Goal: Task Accomplishment & Management: Manage account settings

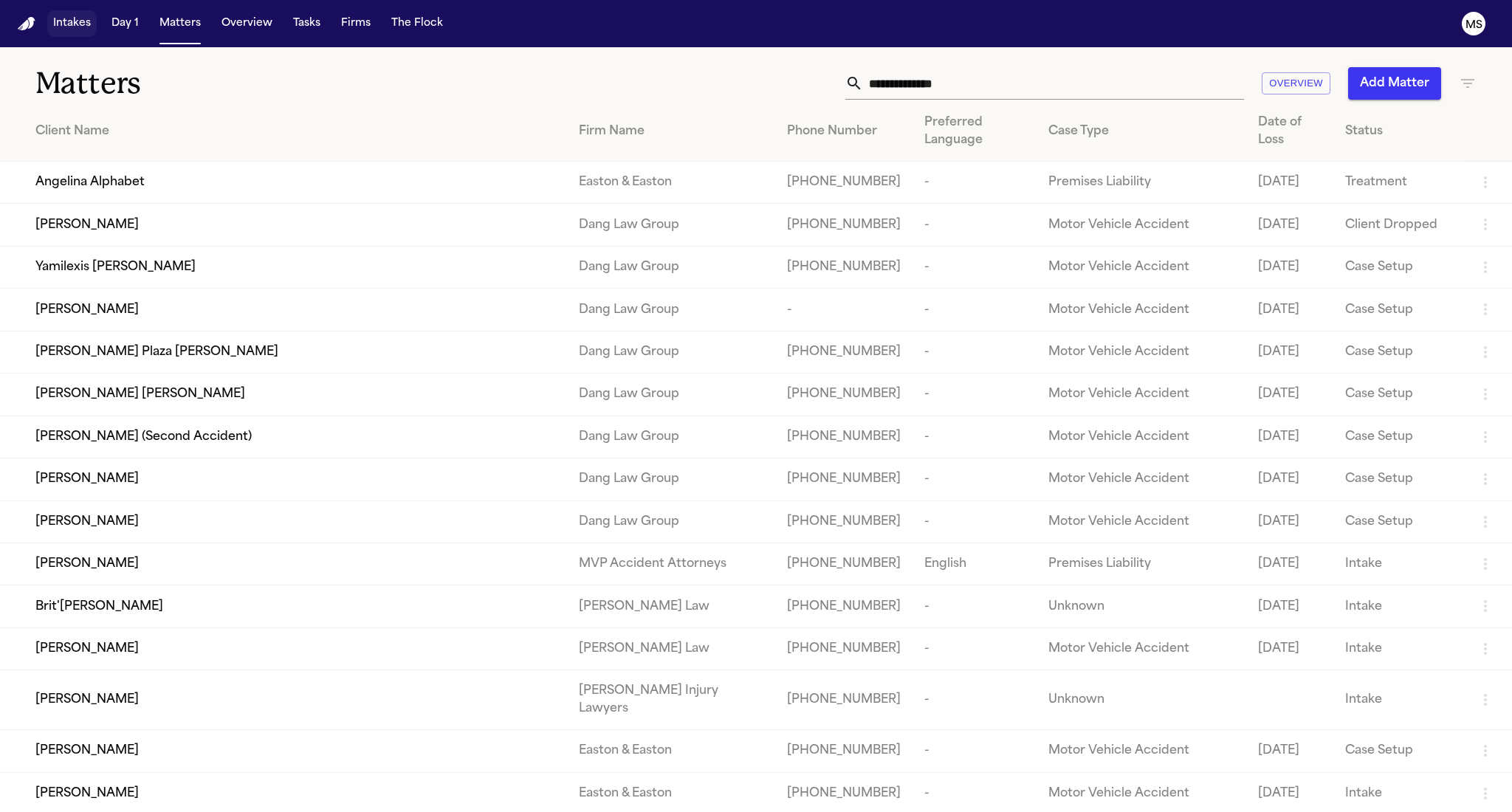
click at [80, 28] on button "Intakes" at bounding box center [72, 24] width 50 height 27
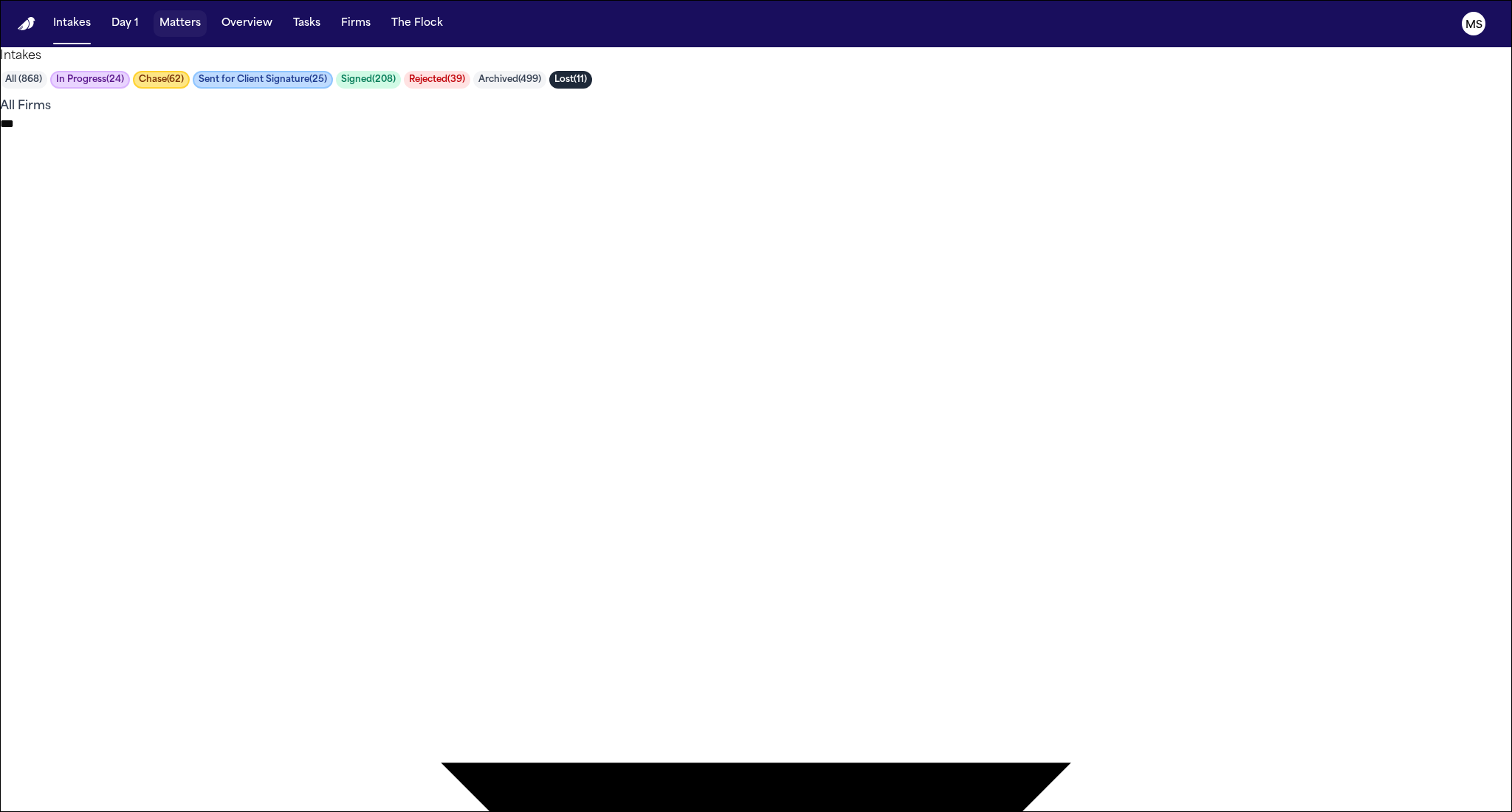
click at [183, 24] on button "Matters" at bounding box center [179, 24] width 53 height 27
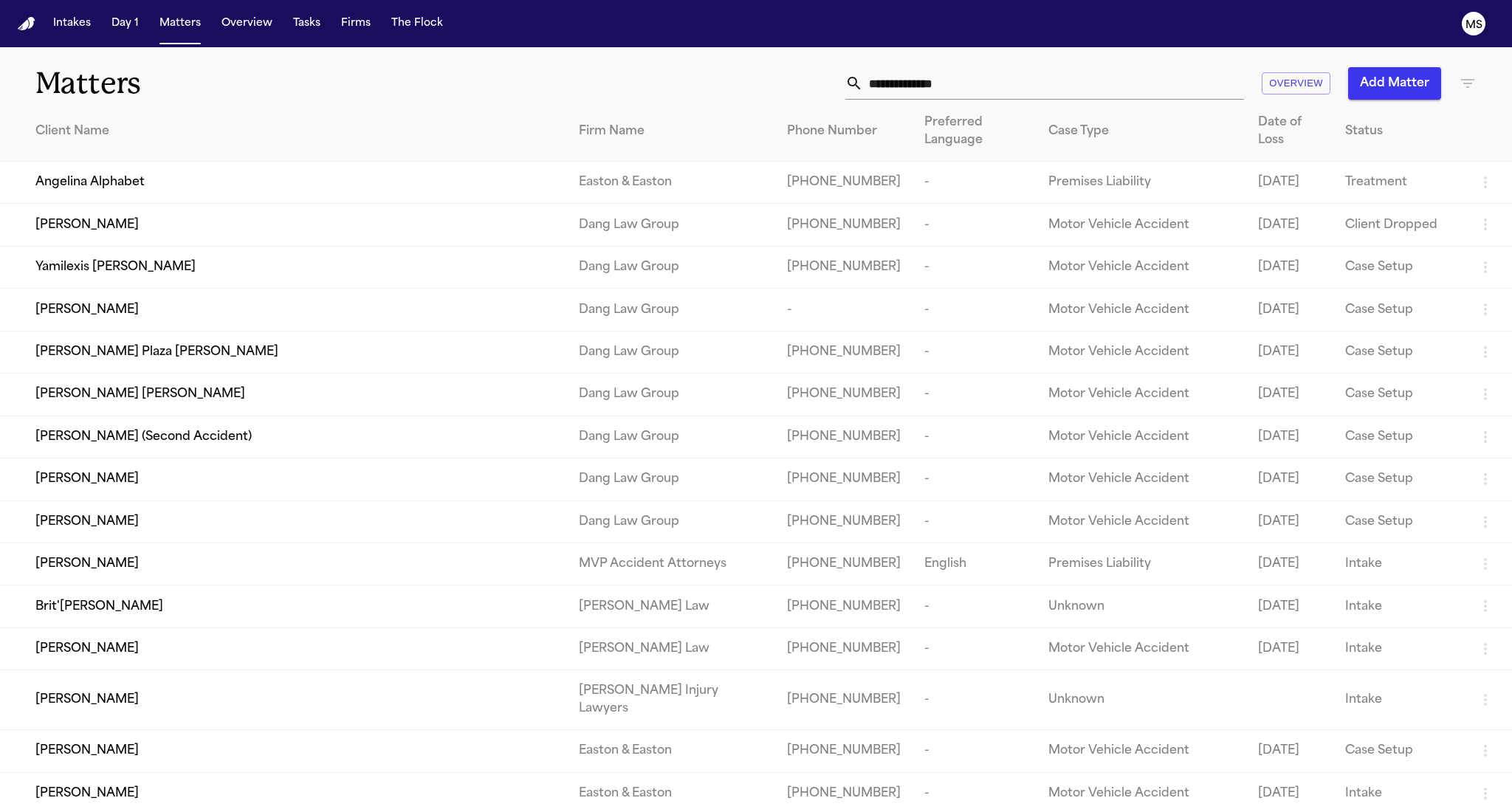
click at [1133, 123] on th at bounding box center [1488, 131] width 47 height 60
click at [1133, 90] on icon "button" at bounding box center [1467, 83] width 18 height 18
type input "***"
click at [1133, 196] on li "[PERSON_NAME] Law Firm" at bounding box center [1386, 194] width 209 height 18
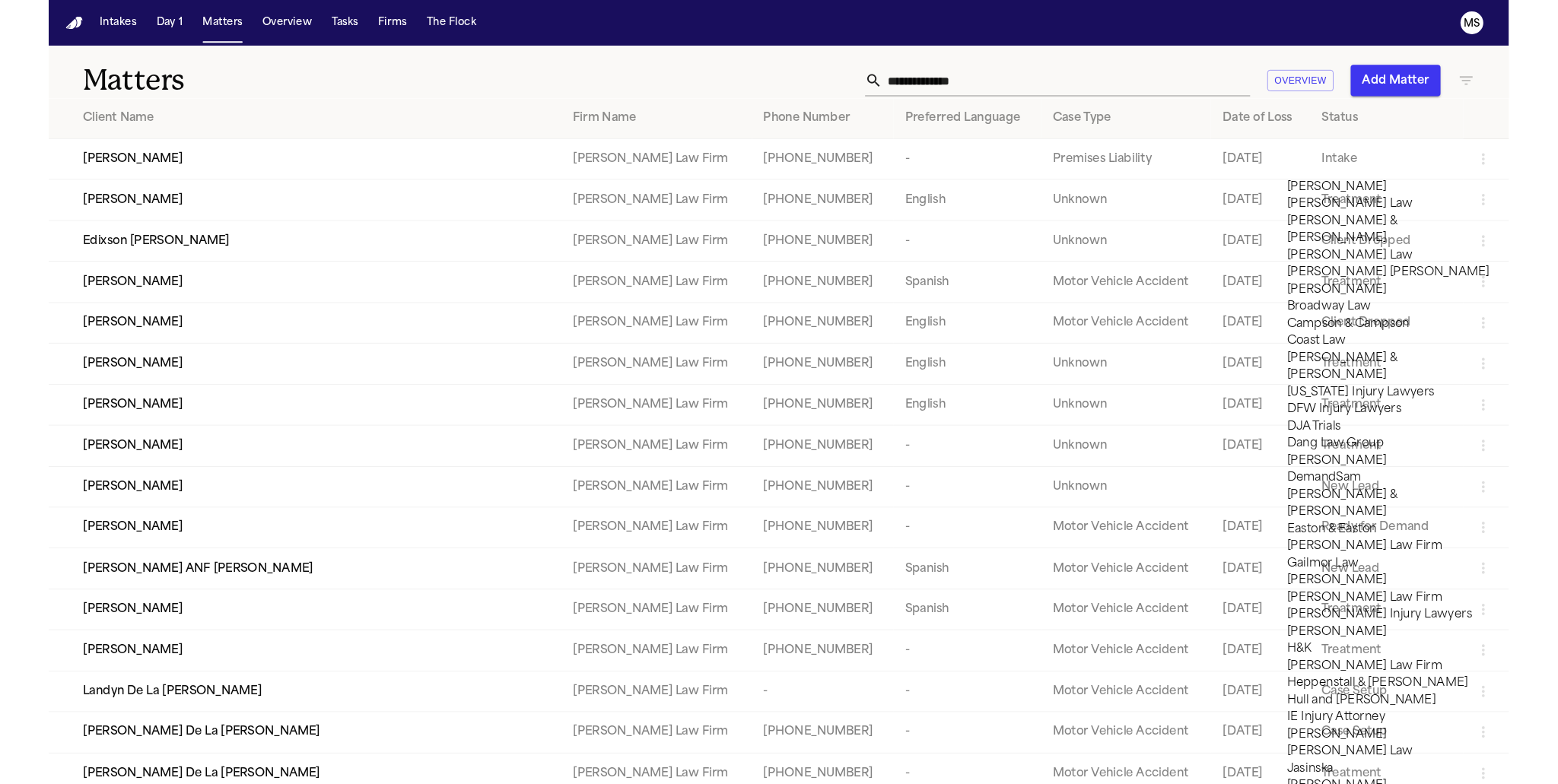
scroll to position [383, 0]
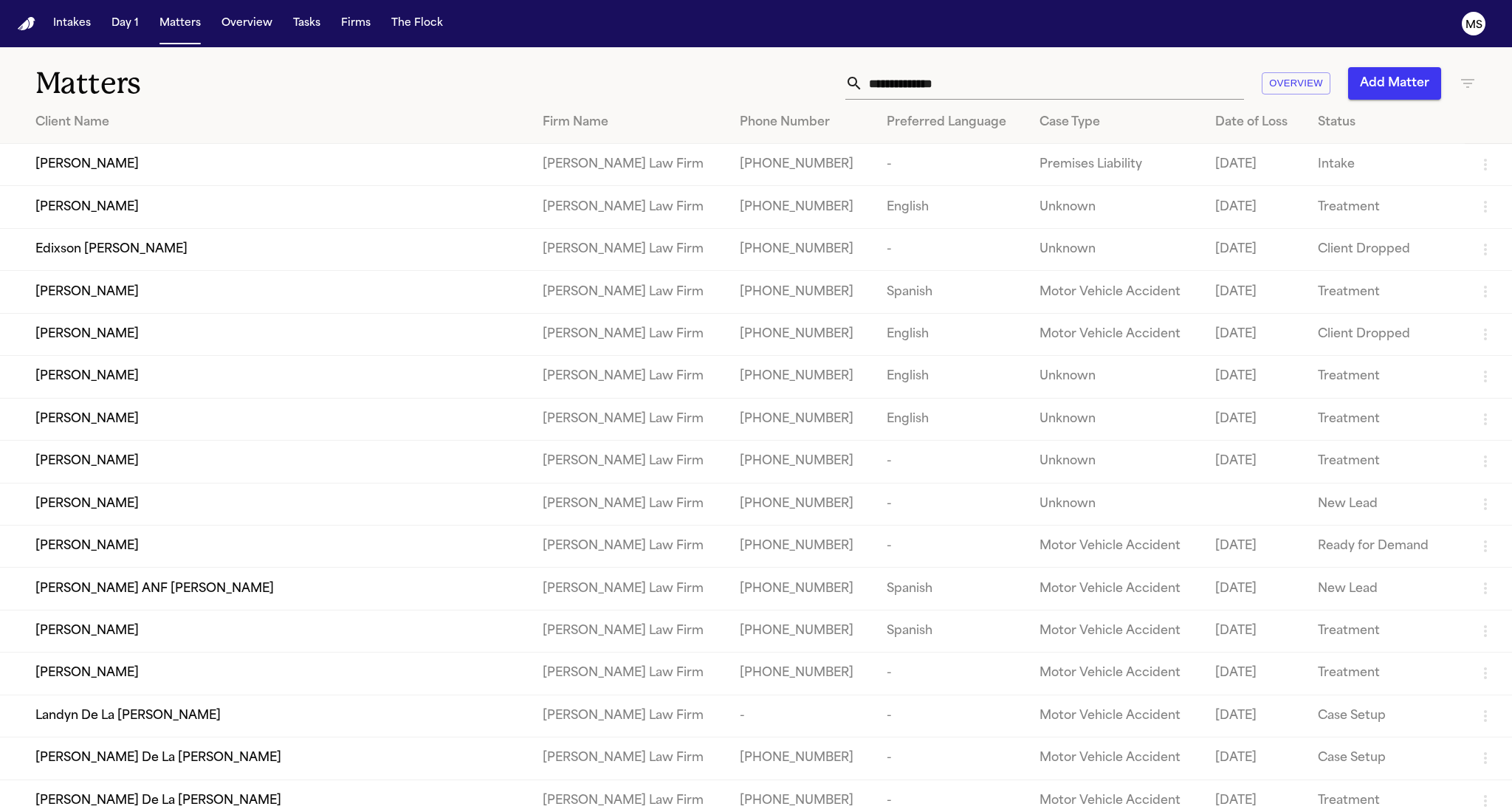
click at [89, 609] on div at bounding box center [756, 812] width 1512 height 0
click at [104, 340] on span "[PERSON_NAME]" at bounding box center [86, 334] width 104 height 18
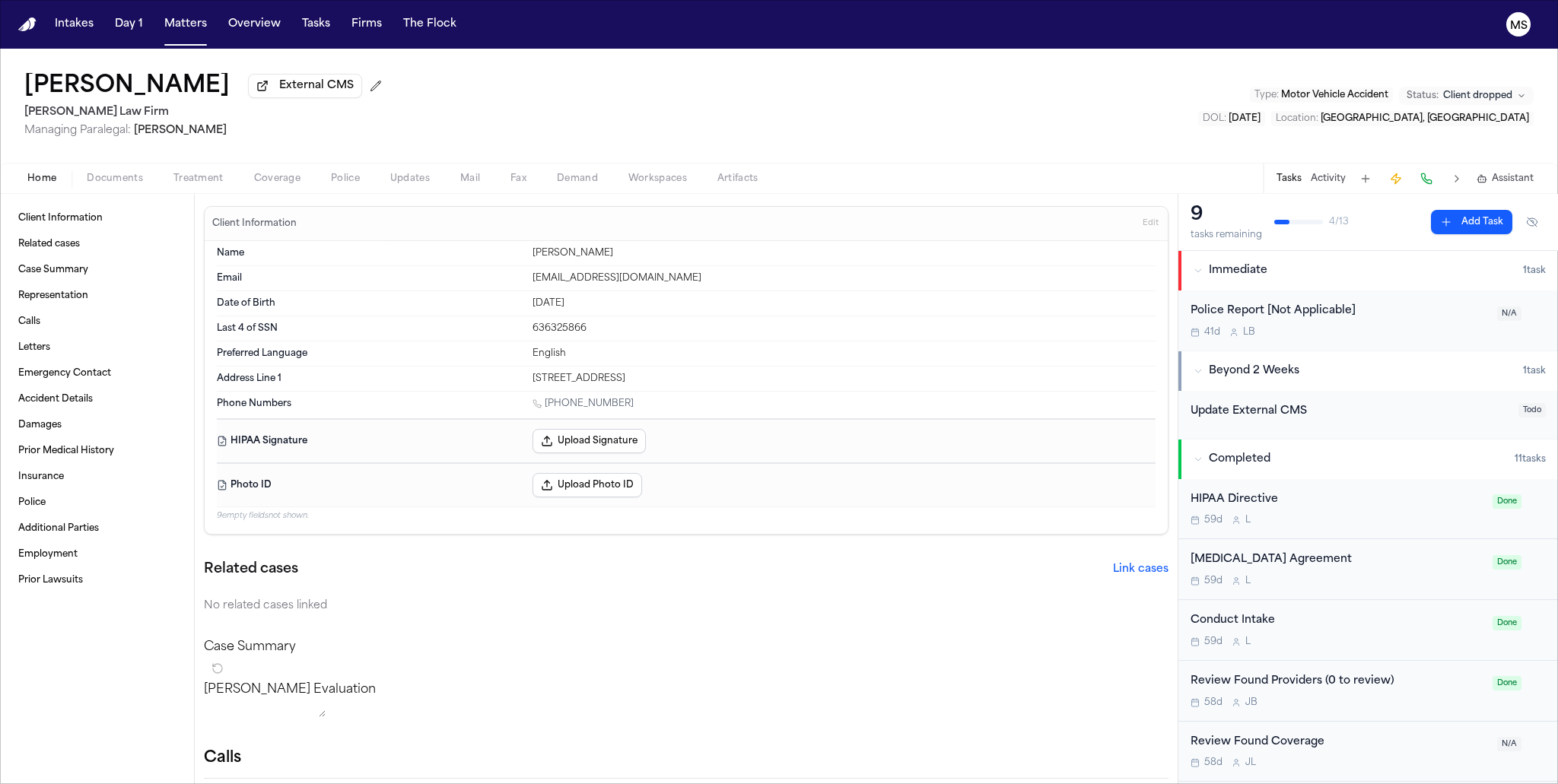
click at [636, 134] on div "[PERSON_NAME] External CMS [PERSON_NAME] Law Firm Managing Paralegal: [PERSON_N…" at bounding box center [779, 106] width 1558 height 114
click at [289, 90] on span "External CMS" at bounding box center [316, 86] width 75 height 15
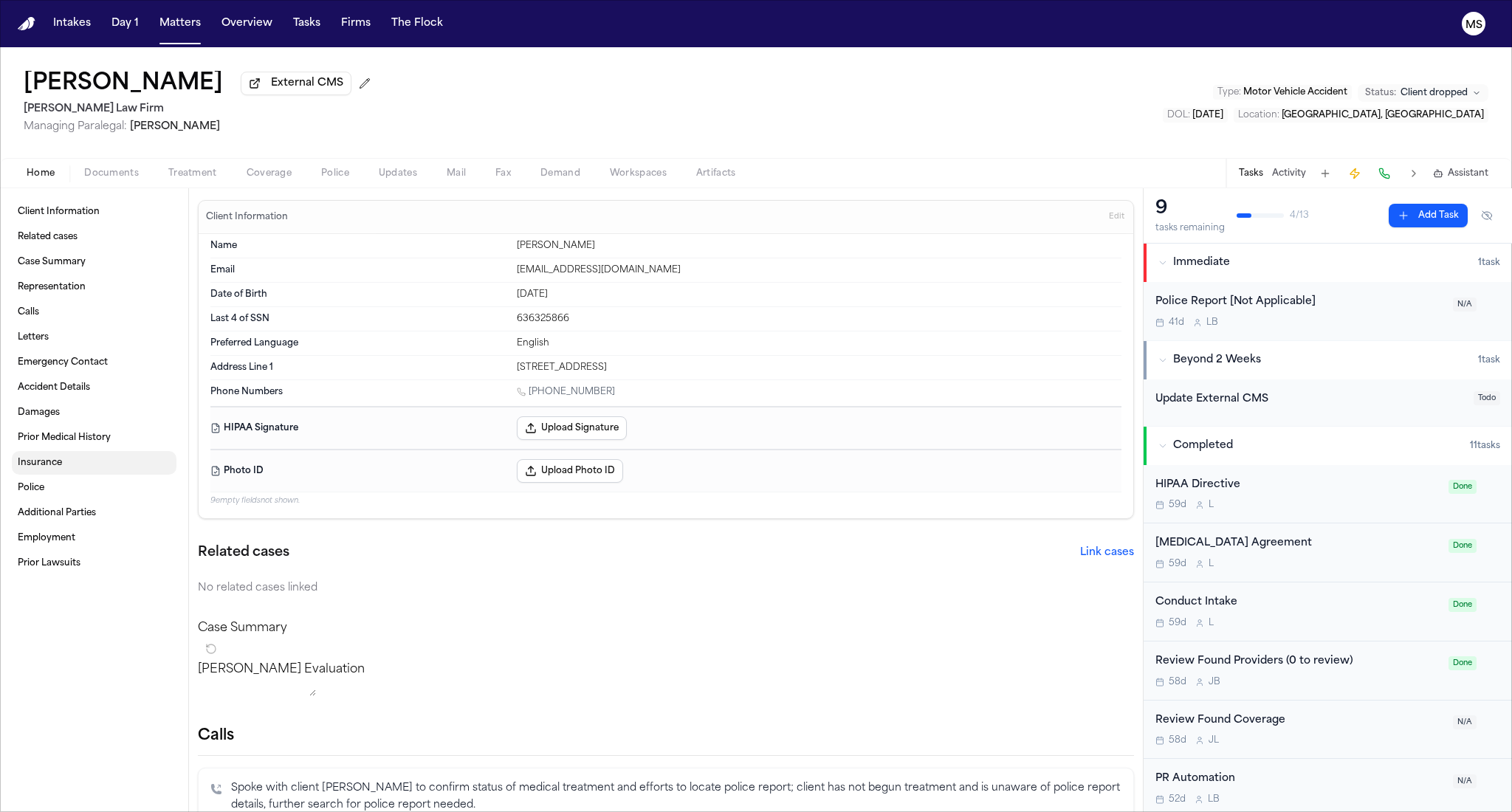
click at [61, 471] on link "Insurance" at bounding box center [94, 462] width 165 height 24
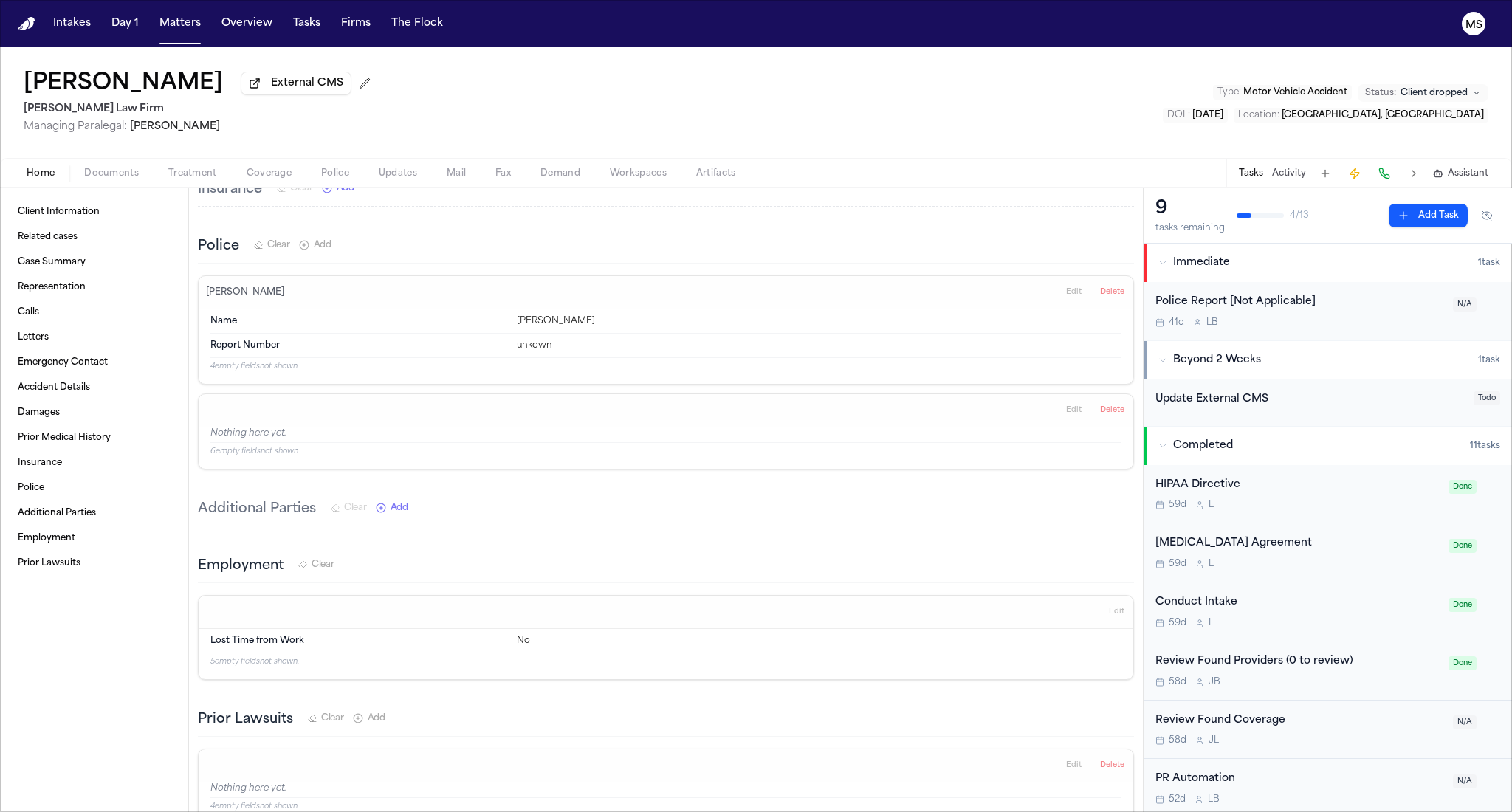
scroll to position [2699, 0]
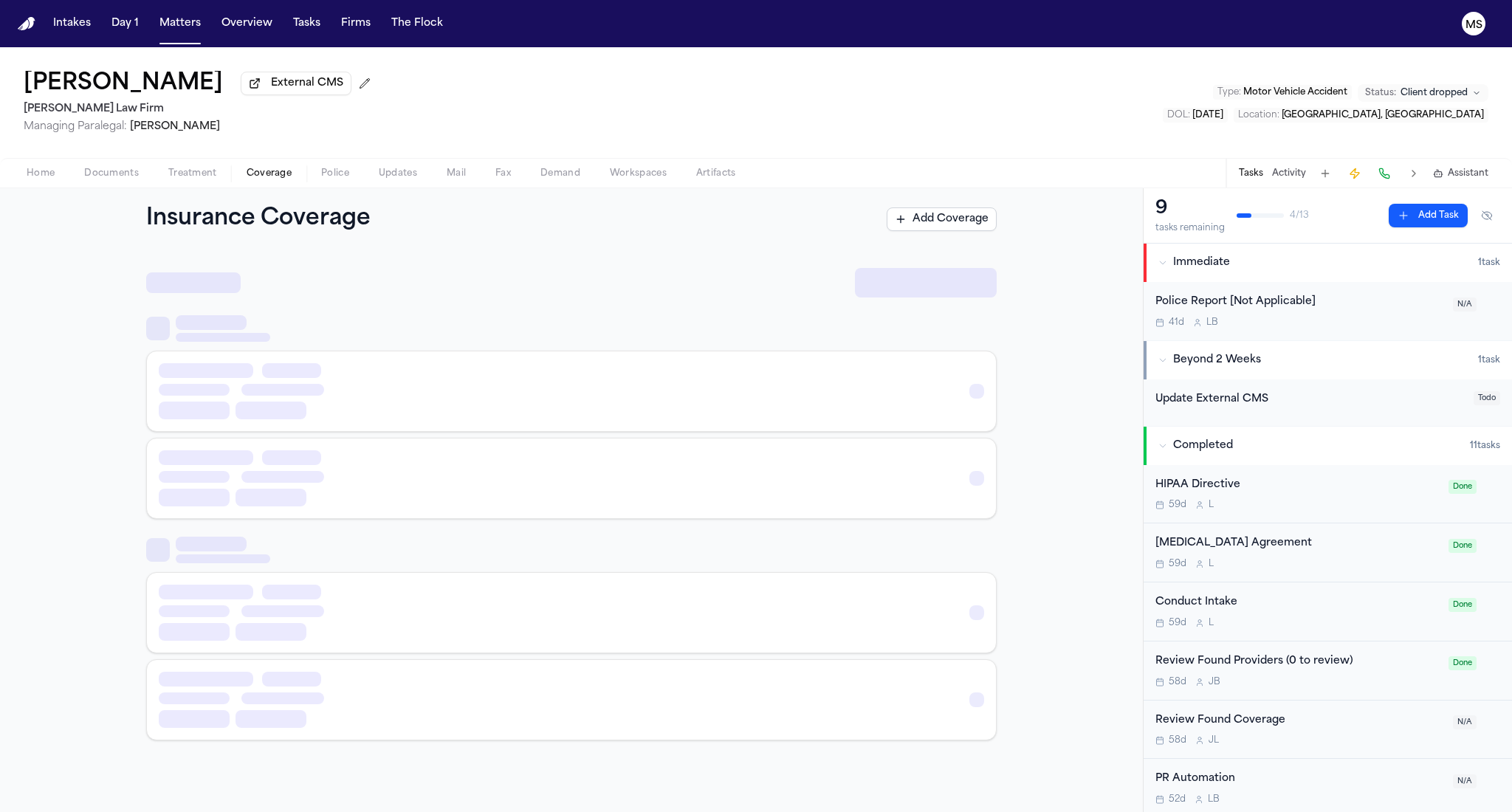
click at [263, 170] on span "Coverage" at bounding box center [268, 174] width 45 height 11
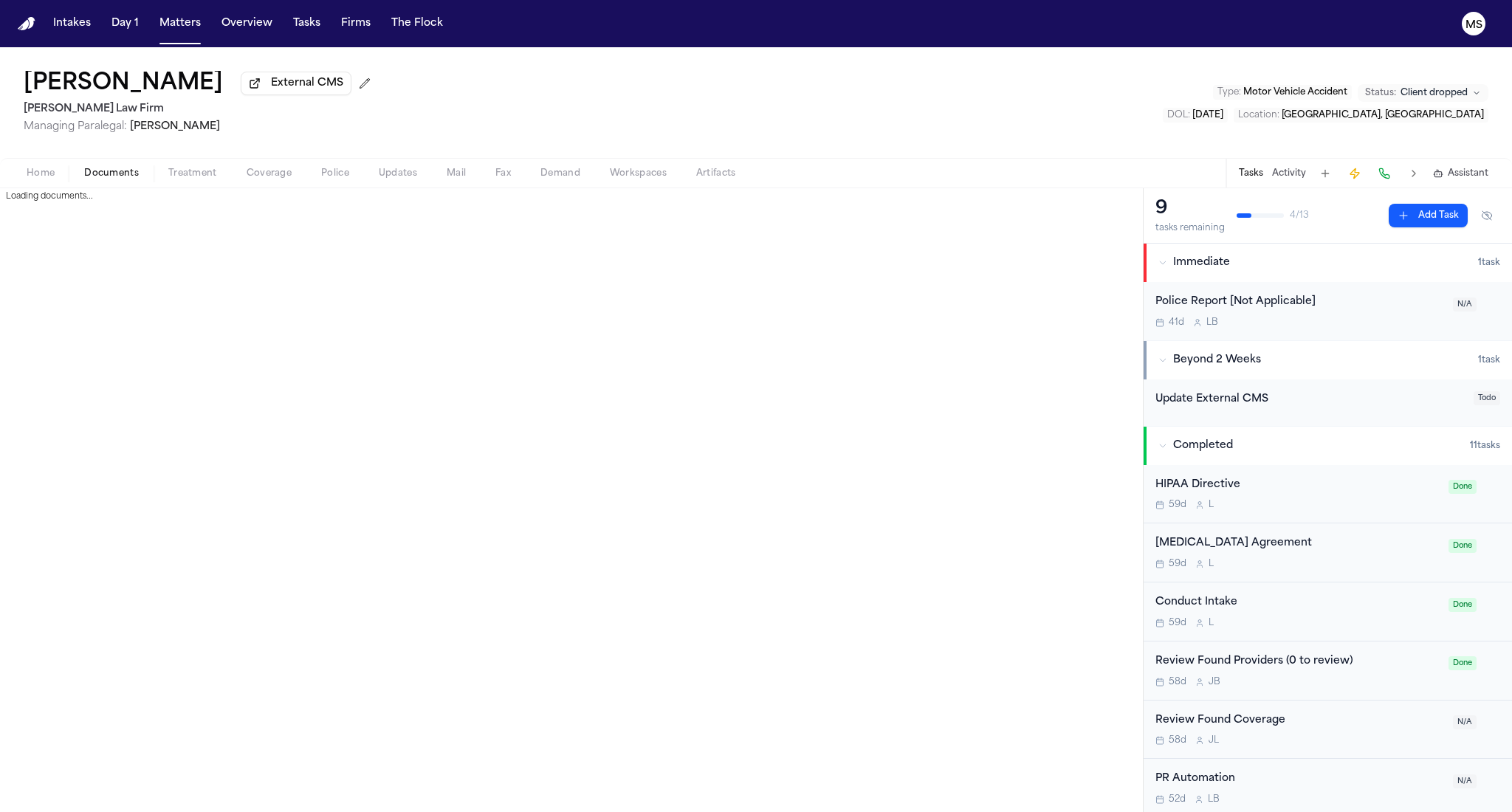
click at [102, 175] on span "Documents" at bounding box center [111, 174] width 55 height 11
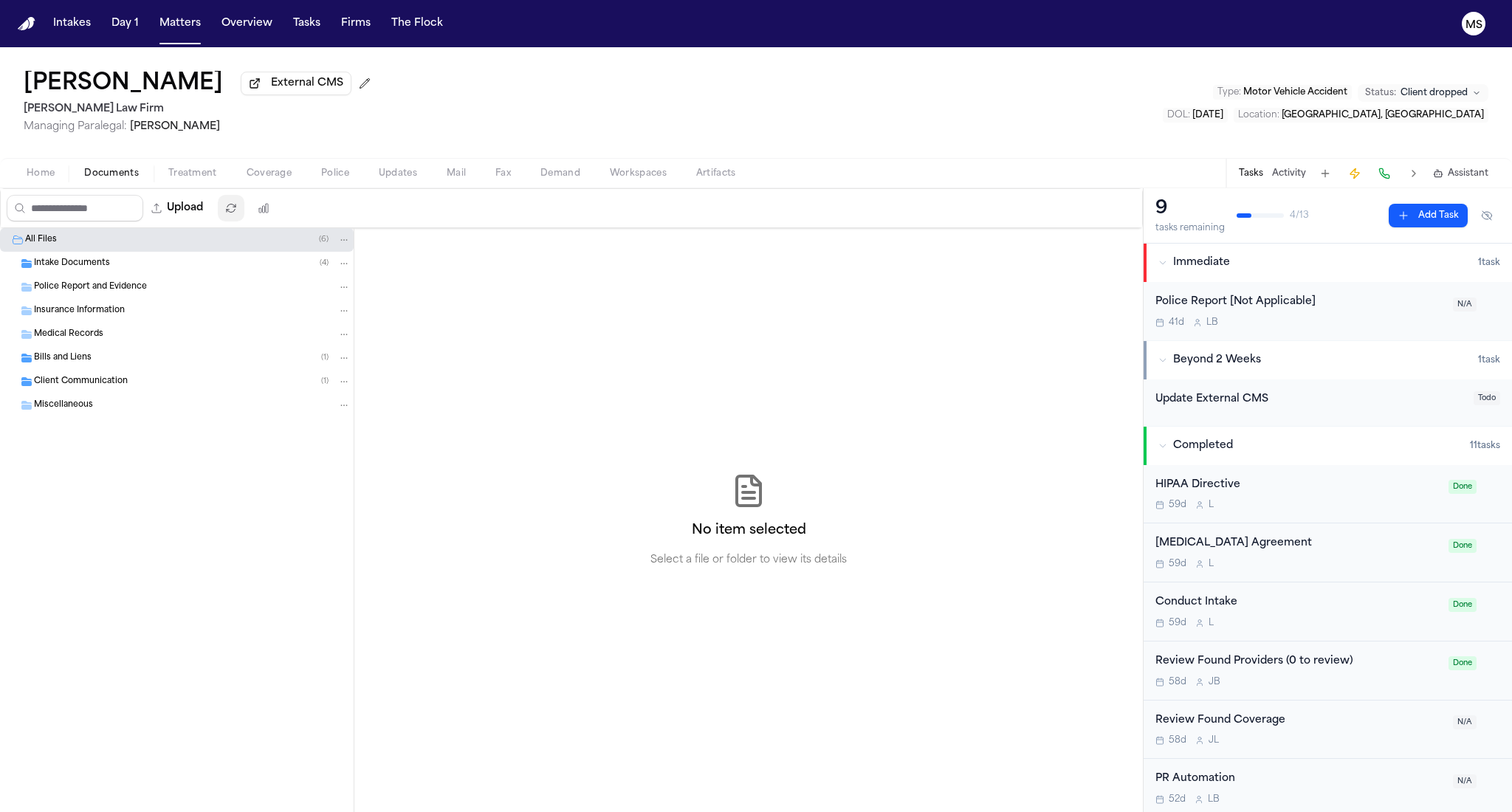
click at [236, 212] on icon "button" at bounding box center [231, 208] width 9 height 8
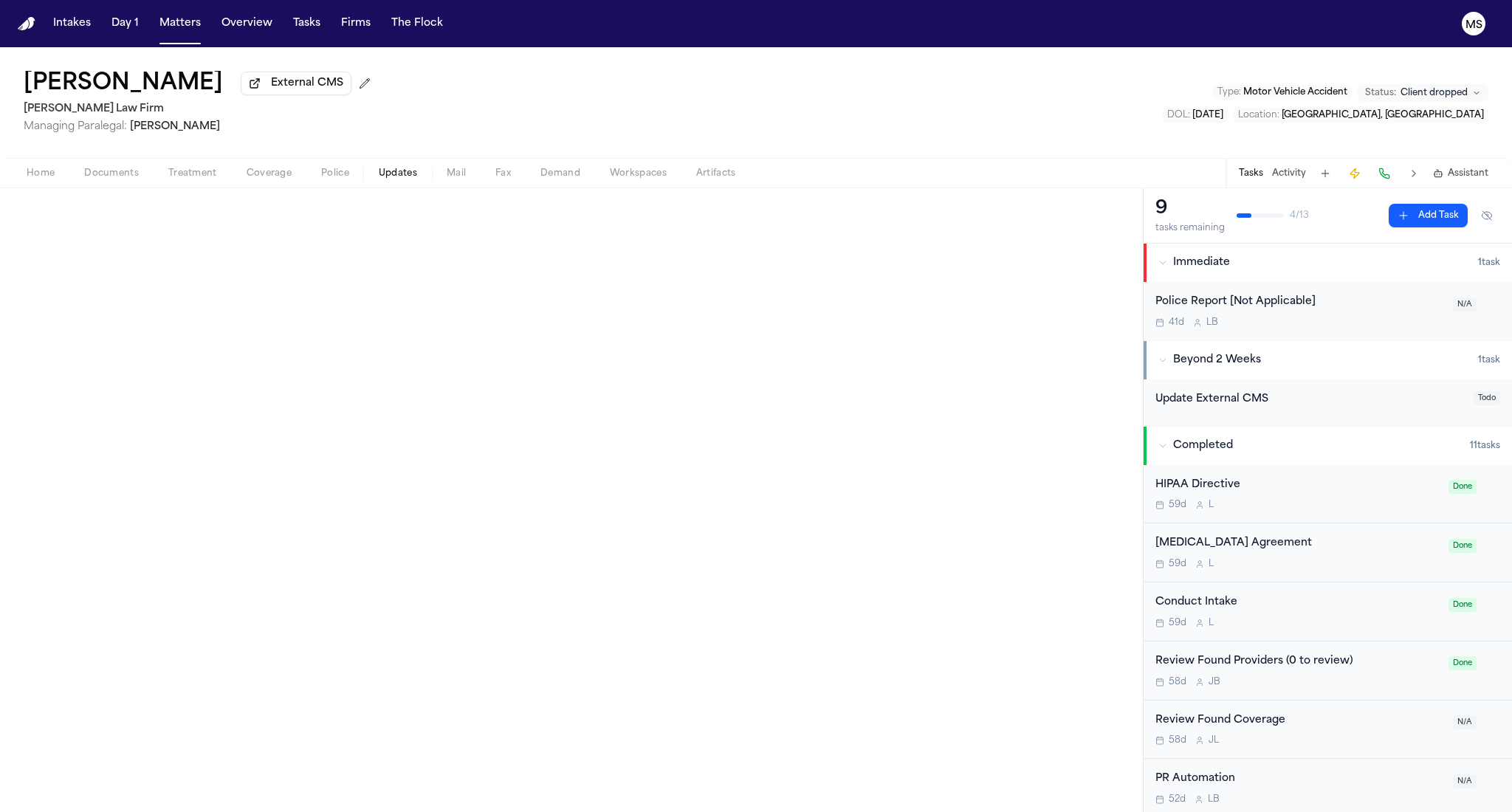
click at [397, 177] on span "Updates" at bounding box center [398, 174] width 38 height 11
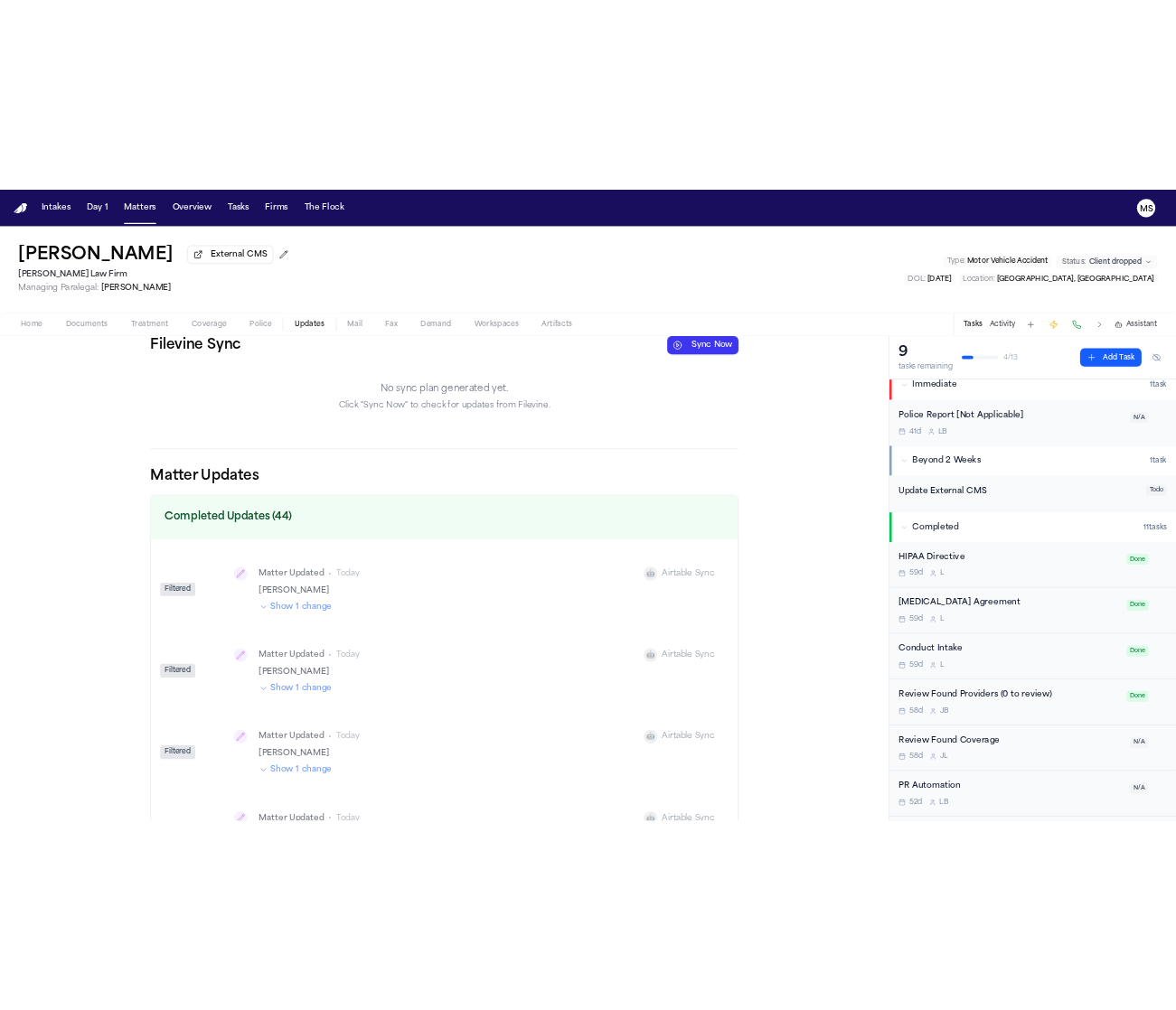
scroll to position [24, 0]
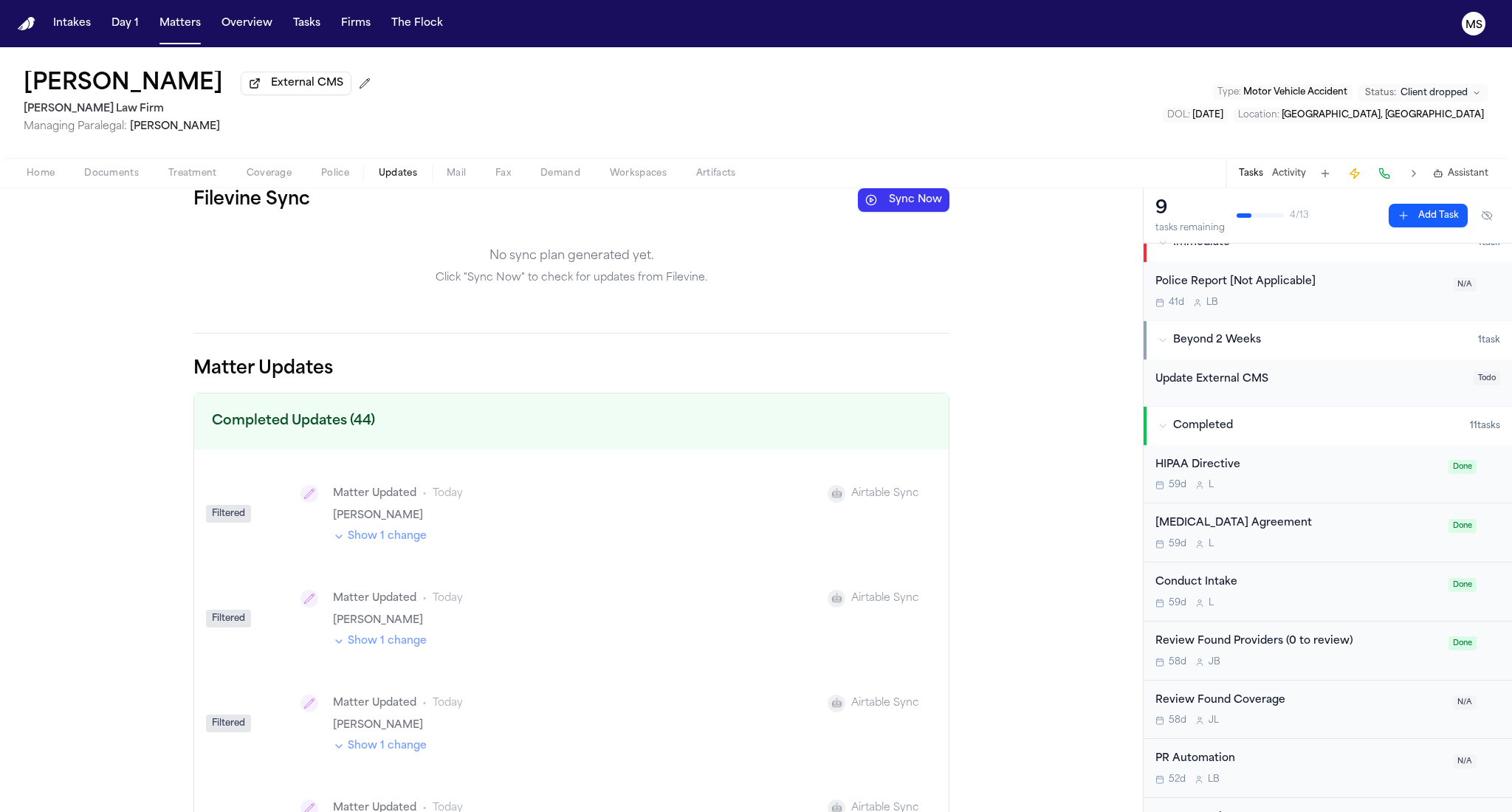
click at [888, 202] on button "Sync Now" at bounding box center [903, 200] width 91 height 24
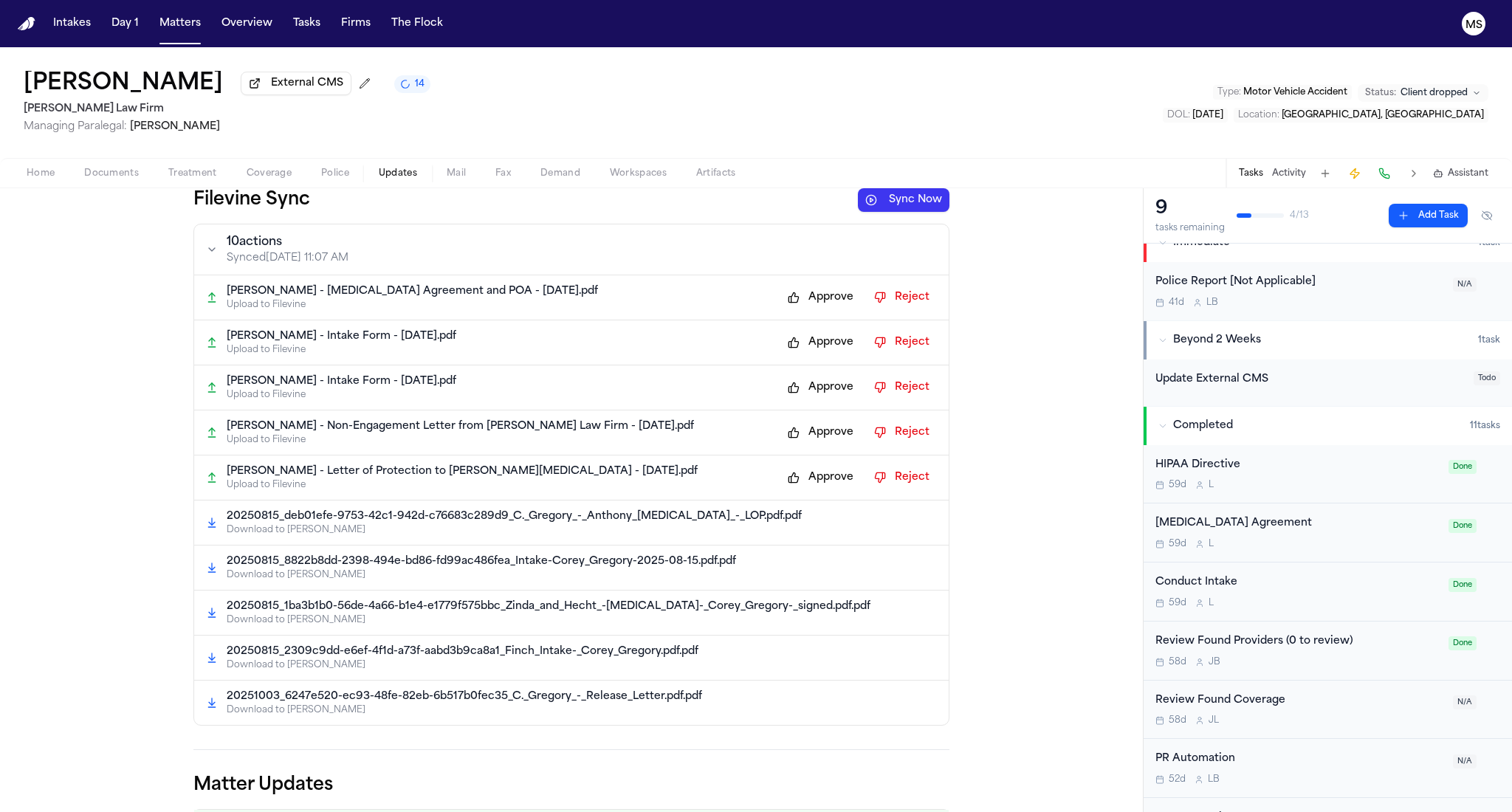
click at [794, 433] on button "Approve" at bounding box center [820, 432] width 81 height 24
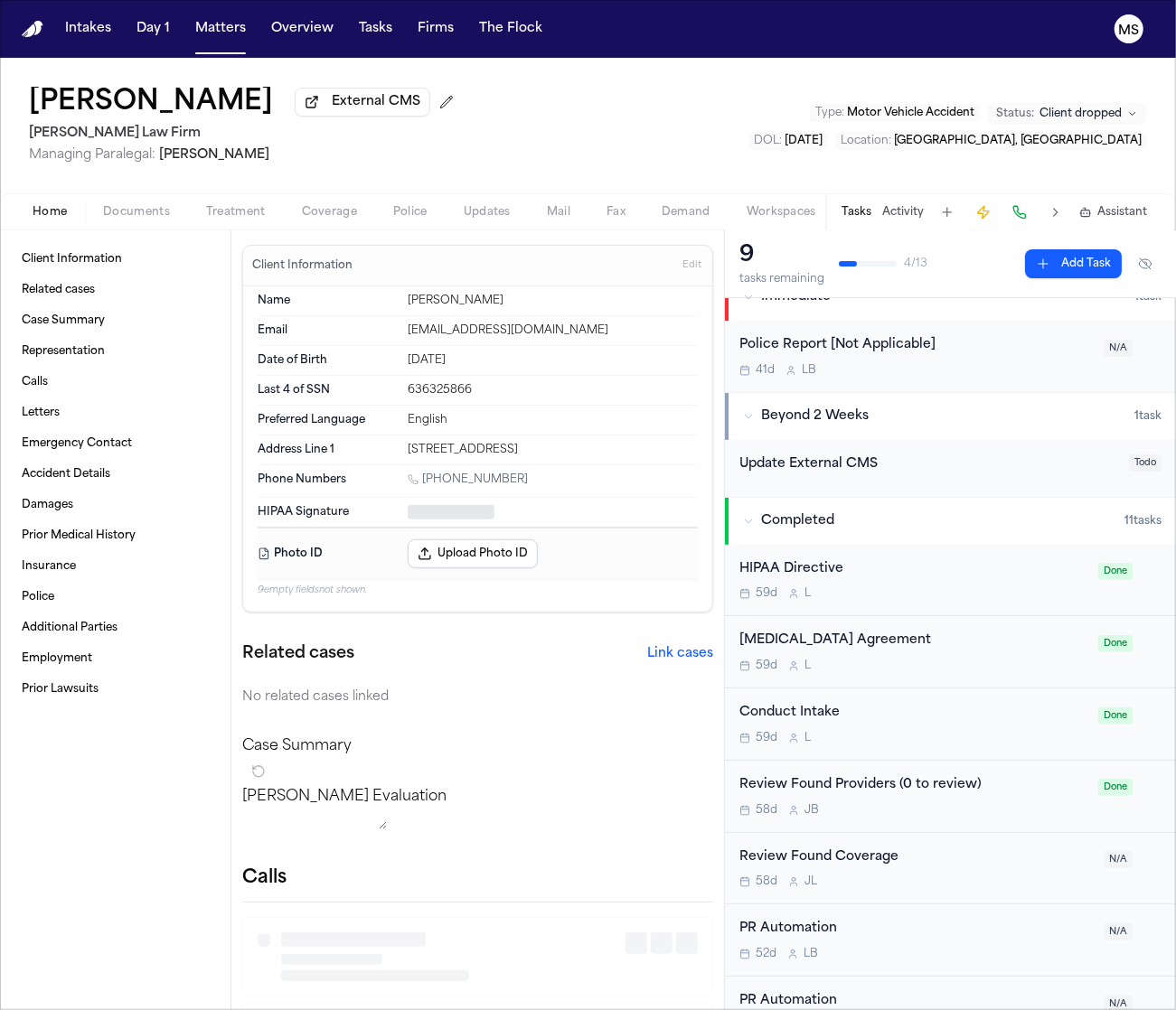
click at [66, 204] on button "Home" at bounding box center [49, 213] width 71 height 22
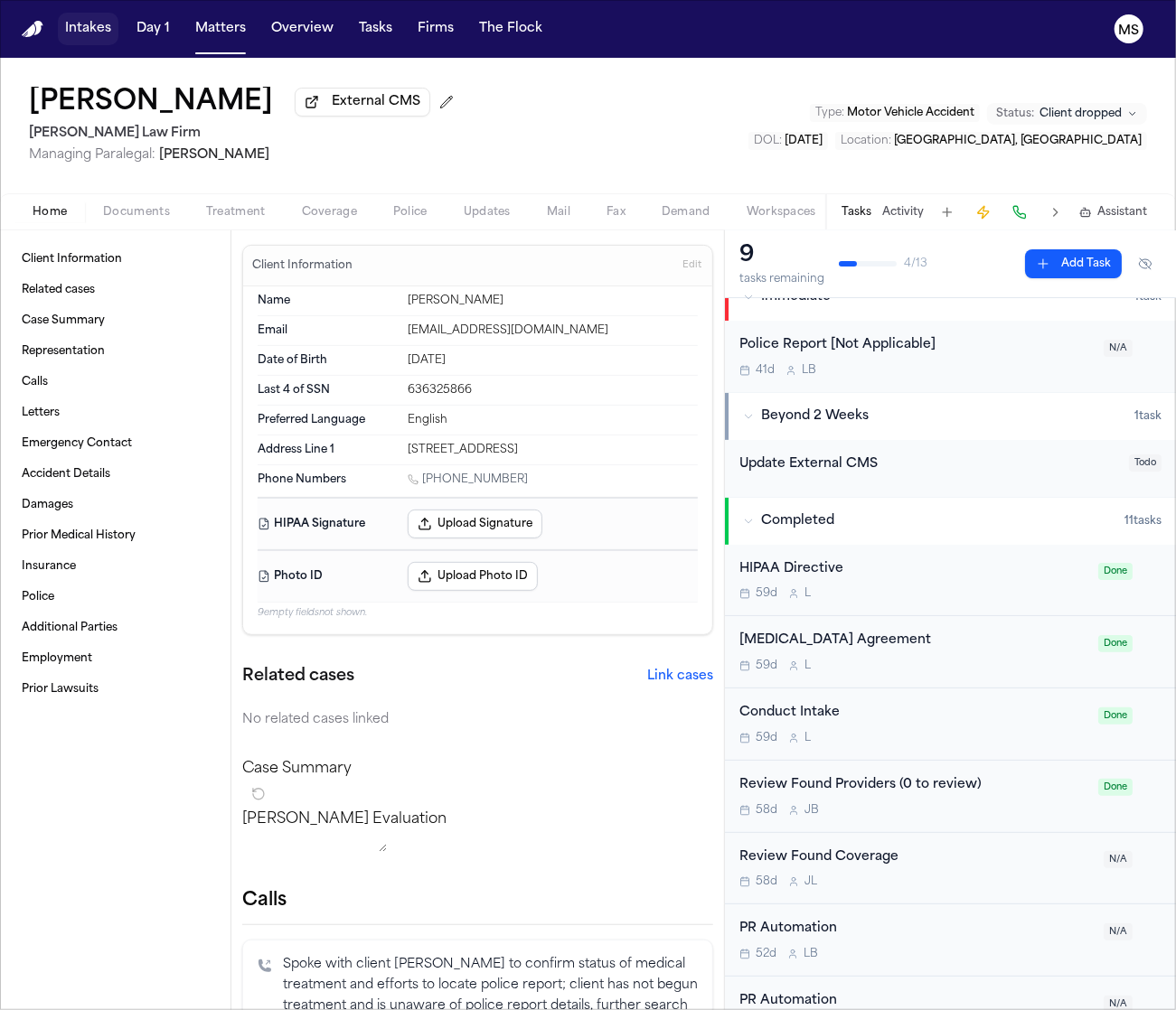
click at [64, 28] on button "Intakes" at bounding box center [88, 29] width 61 height 33
